Goal: Book appointment/travel/reservation

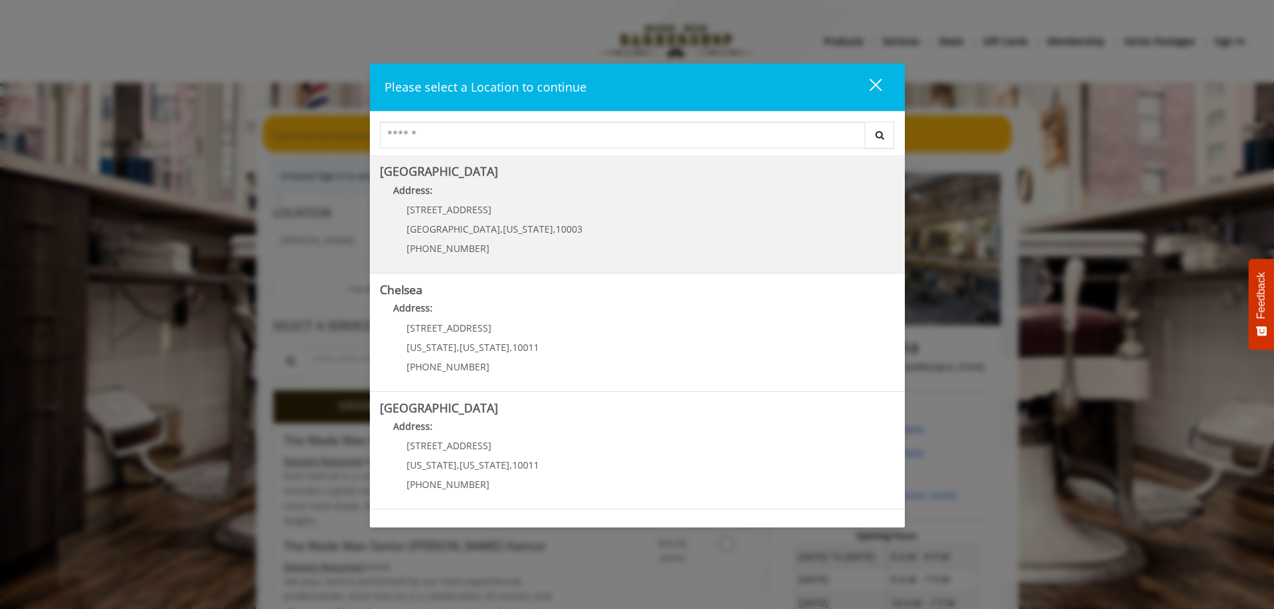
click at [466, 199] on Village "Address:" at bounding box center [637, 193] width 515 height 21
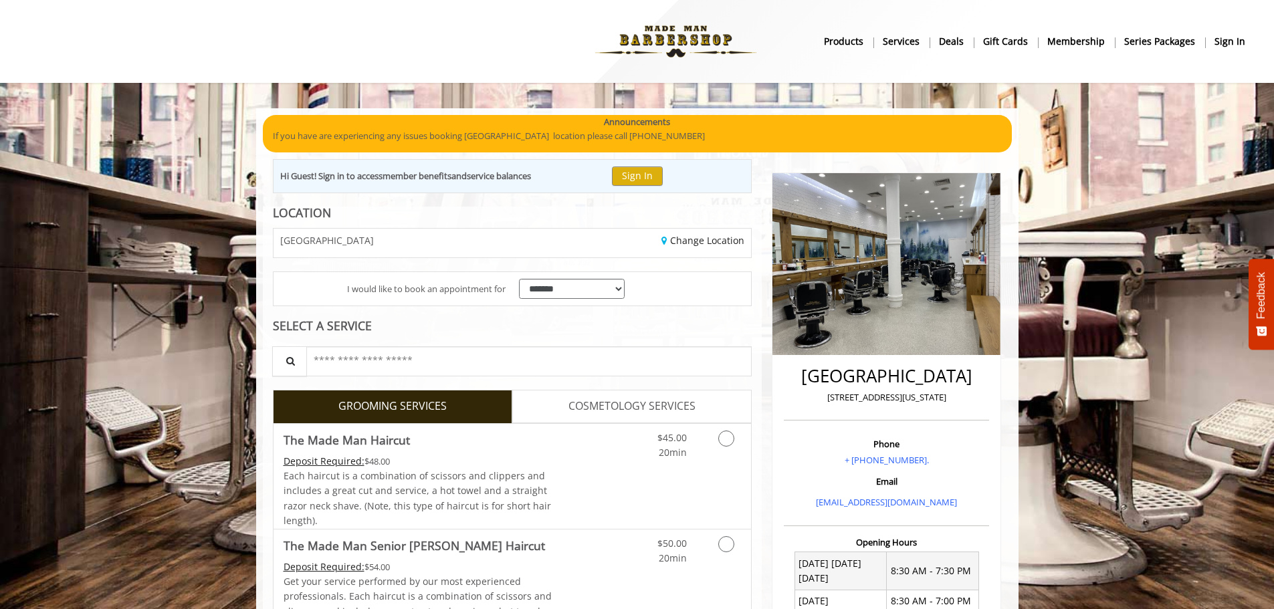
drag, startPoint x: 110, startPoint y: 351, endPoint x: 138, endPoint y: 112, distance: 240.4
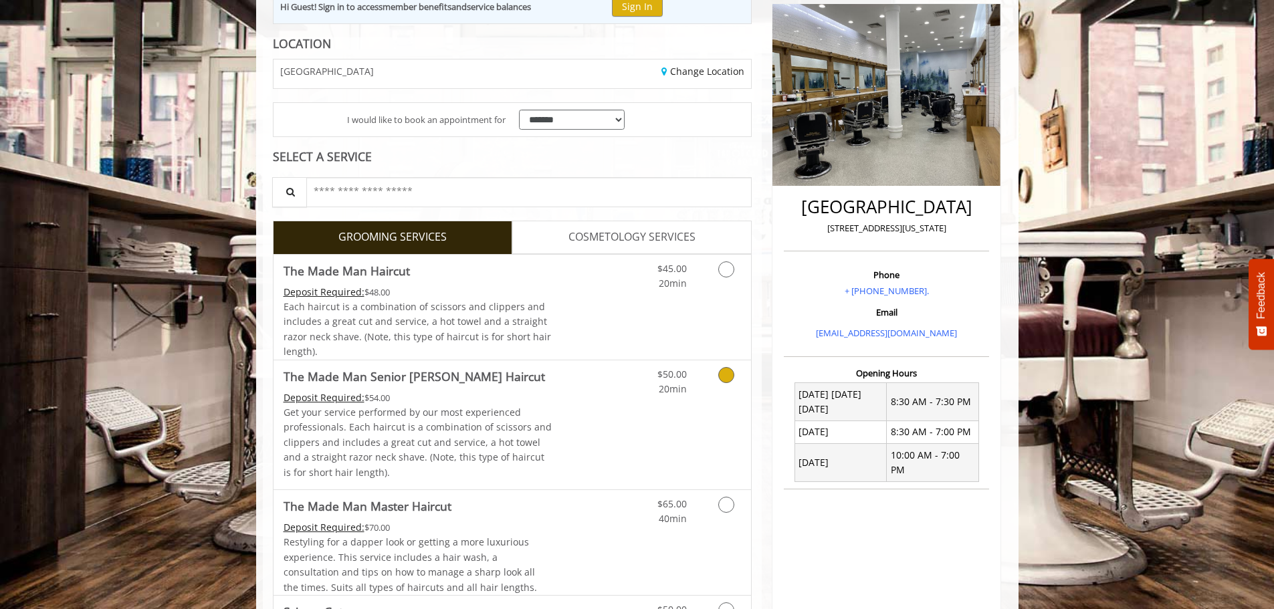
scroll to position [201, 0]
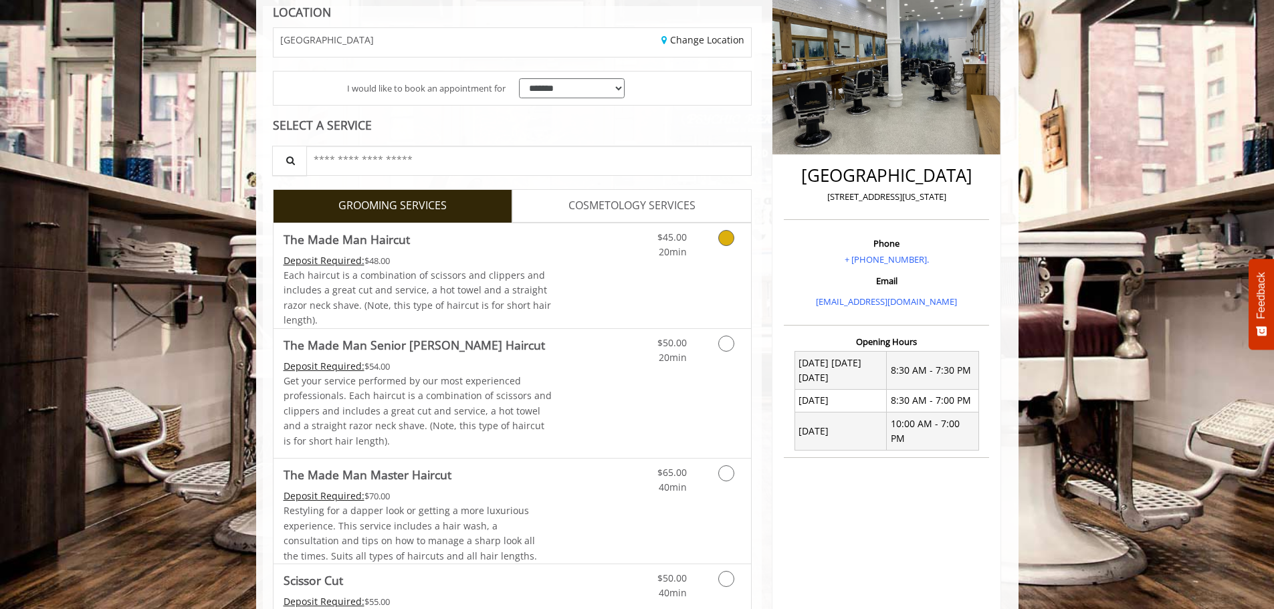
click at [712, 245] on link "Grooming services" at bounding box center [724, 241] width 34 height 37
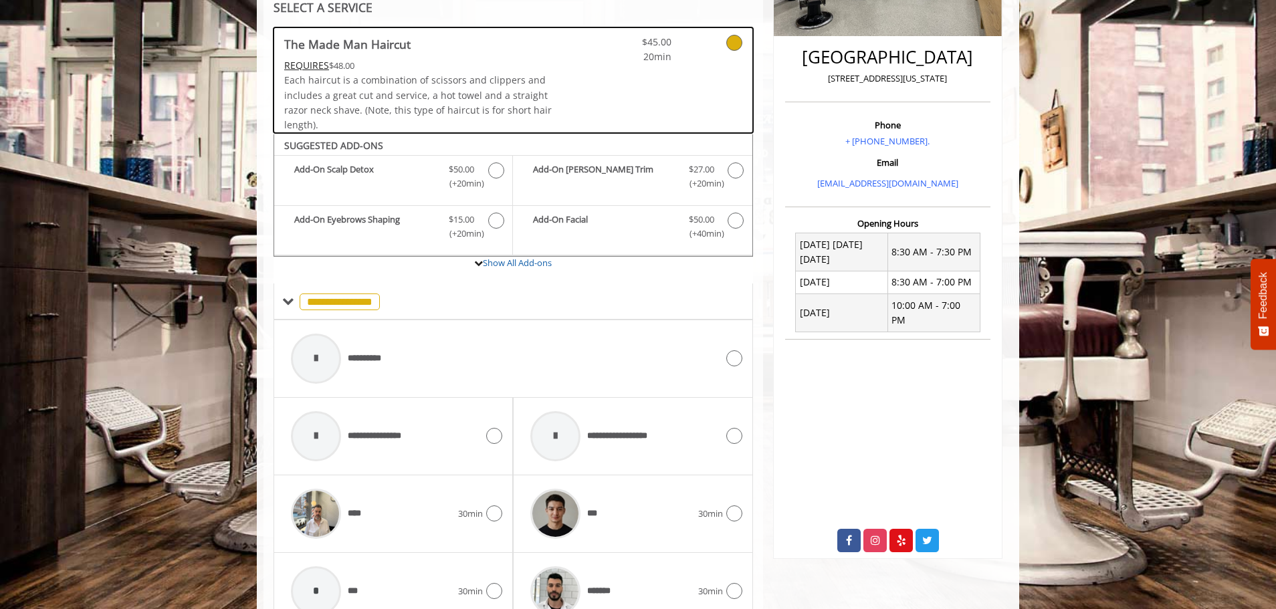
scroll to position [318, 0]
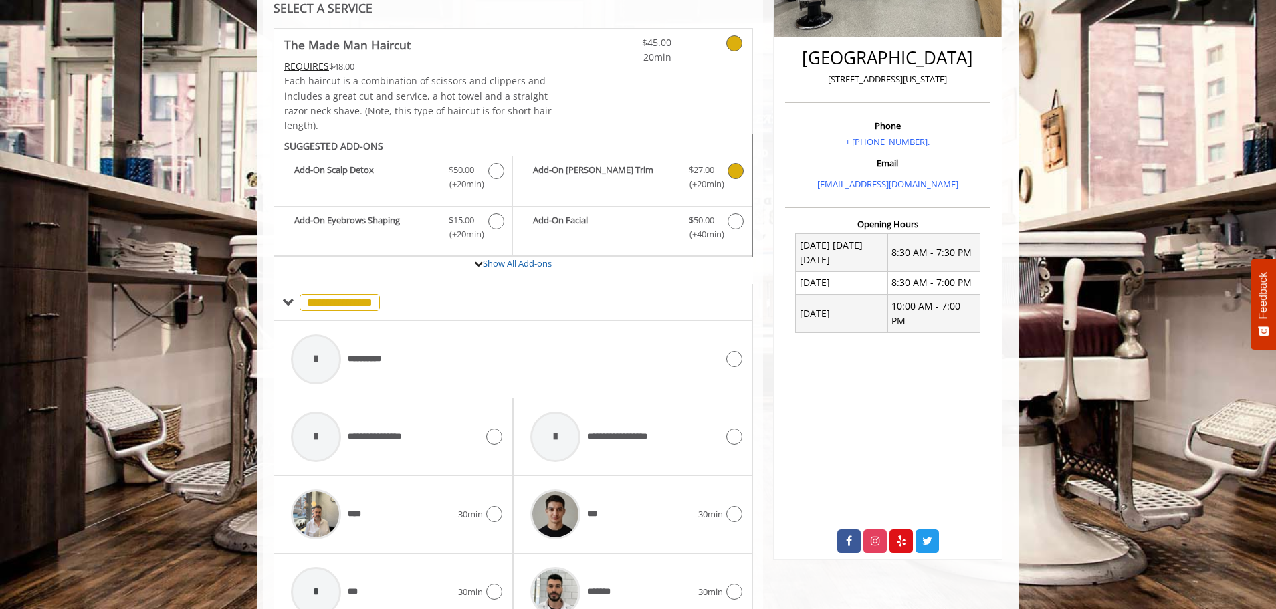
click at [733, 174] on icon "The Made Man Haircut Add-onS" at bounding box center [735, 171] width 16 height 16
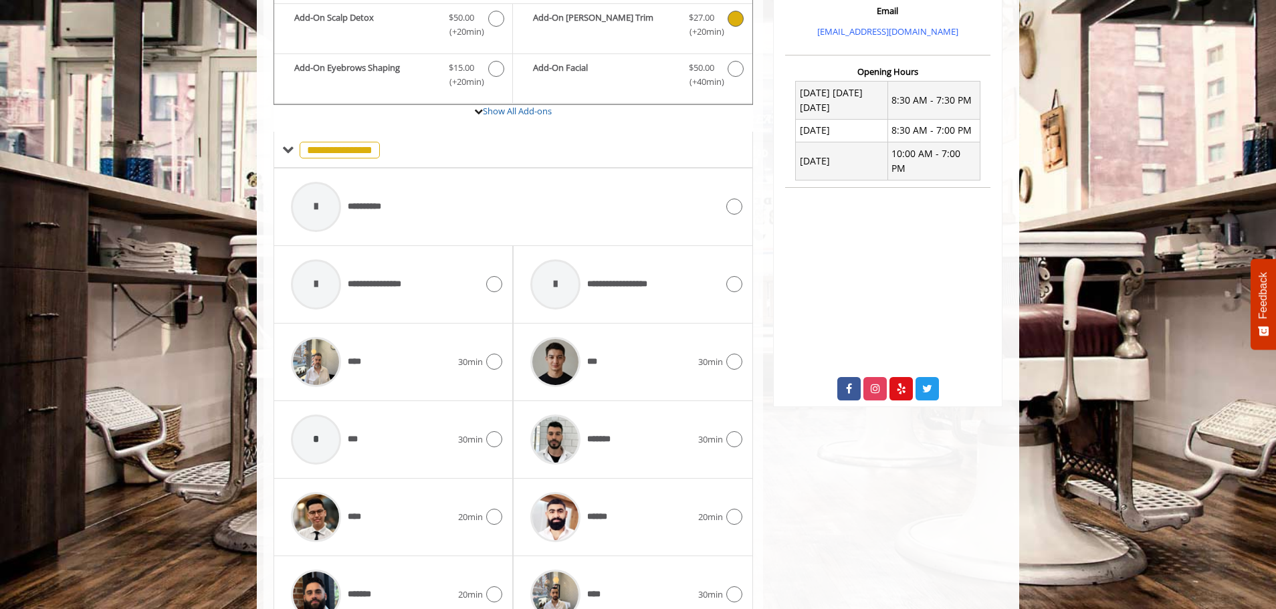
scroll to position [486, 0]
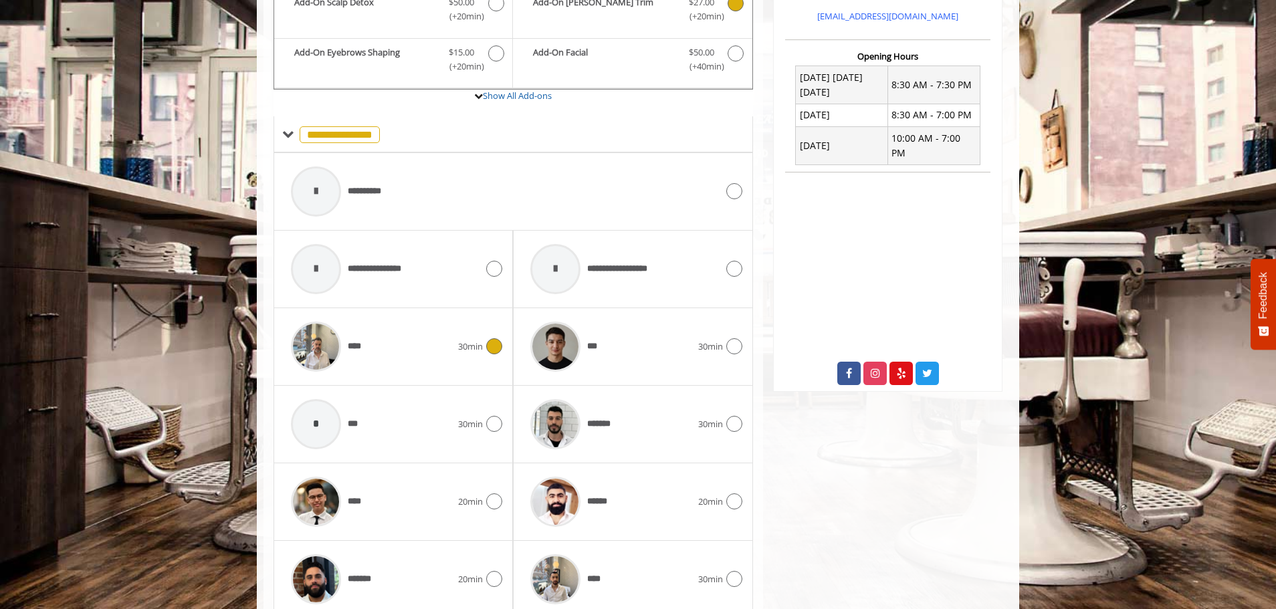
click at [394, 340] on div "****" at bounding box center [371, 347] width 174 height 64
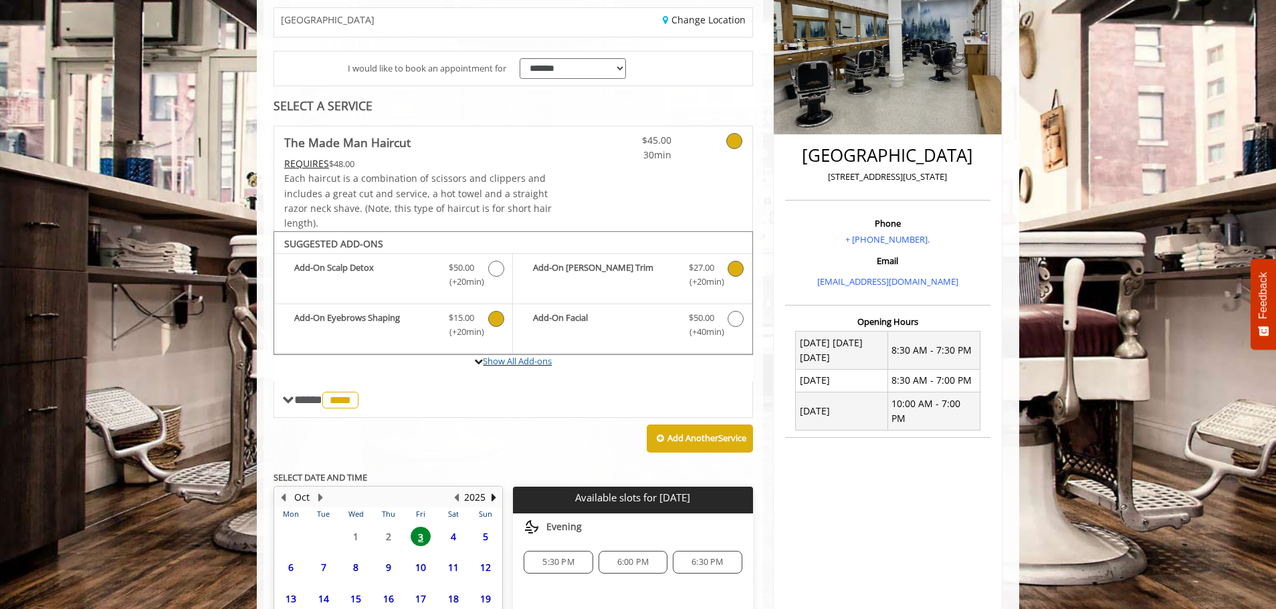
scroll to position [218, 0]
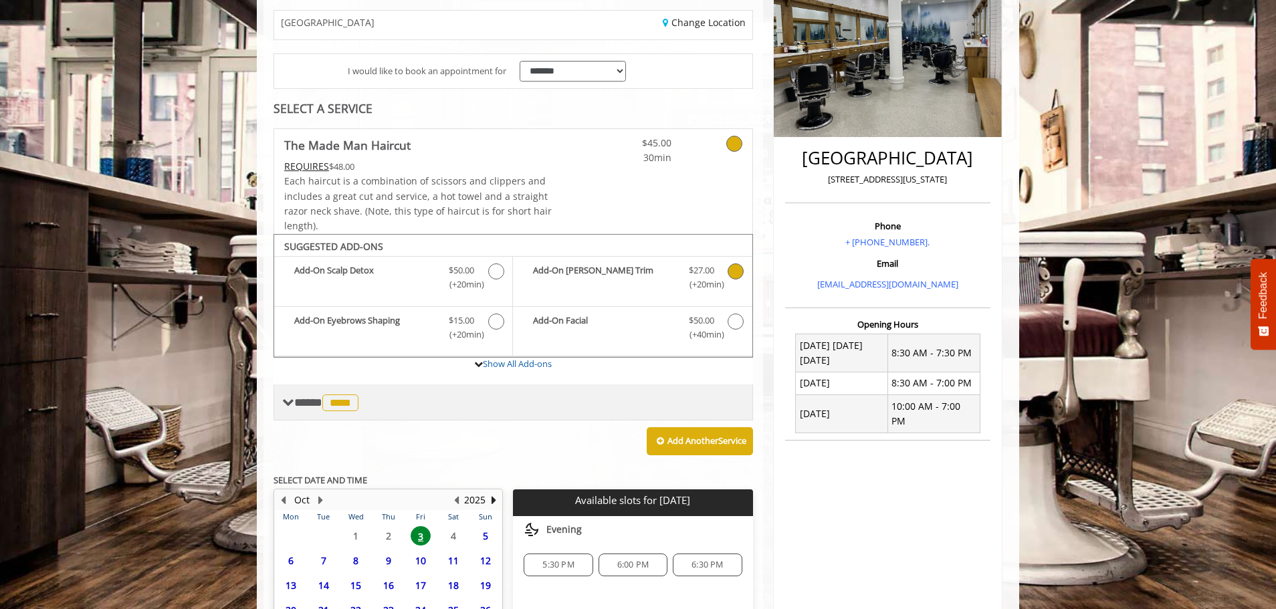
click at [469, 405] on div "**** **** ********" at bounding box center [512, 402] width 479 height 36
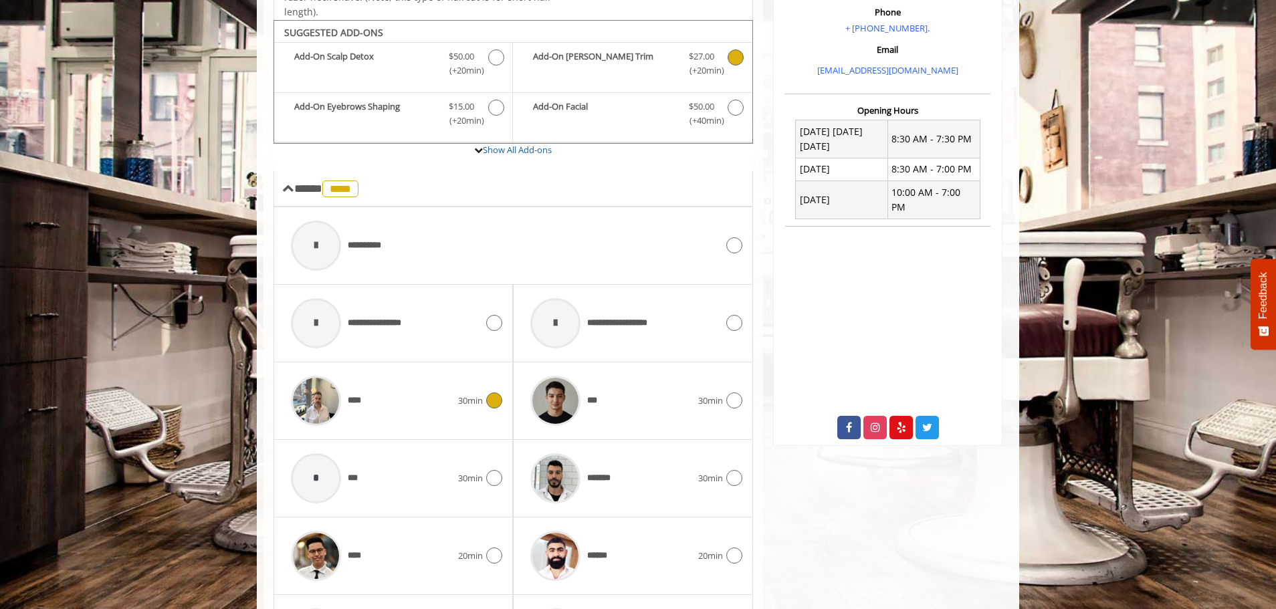
scroll to position [453, 0]
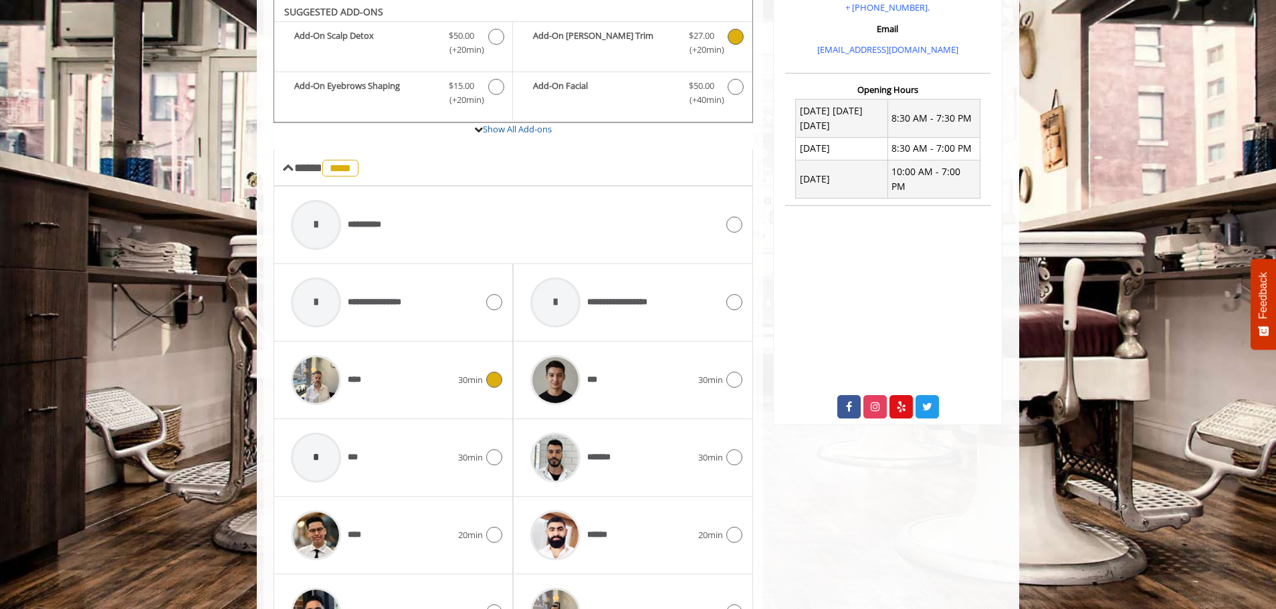
click at [502, 385] on div at bounding box center [492, 380] width 19 height 16
click at [489, 382] on icon at bounding box center [494, 380] width 16 height 16
click at [507, 228] on div "**********" at bounding box center [503, 225] width 439 height 64
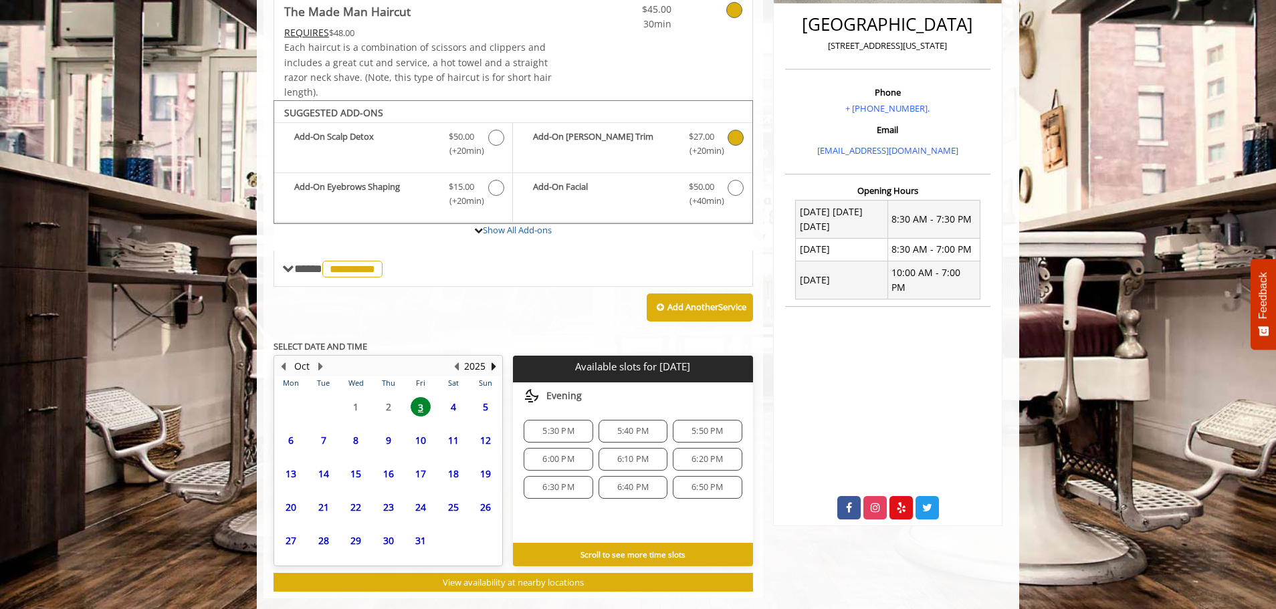
scroll to position [374, 0]
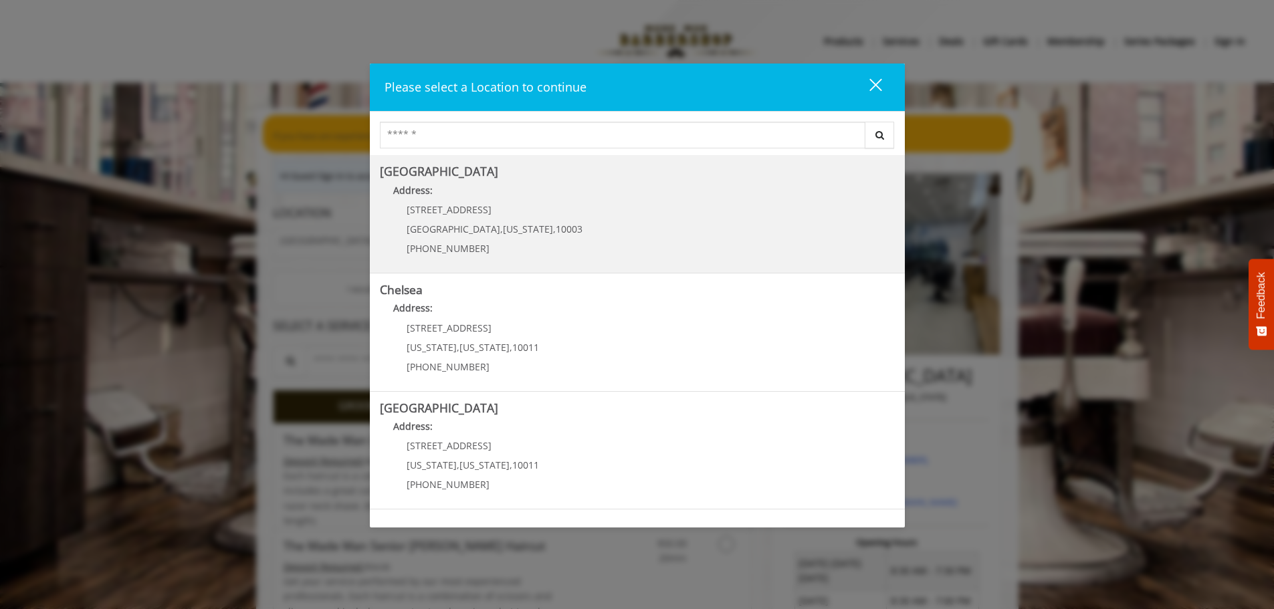
click at [412, 179] on b "[GEOGRAPHIC_DATA]" at bounding box center [439, 171] width 118 height 16
click at [438, 184] on Village "Address:" at bounding box center [637, 193] width 515 height 21
